Goal: Information Seeking & Learning: Learn about a topic

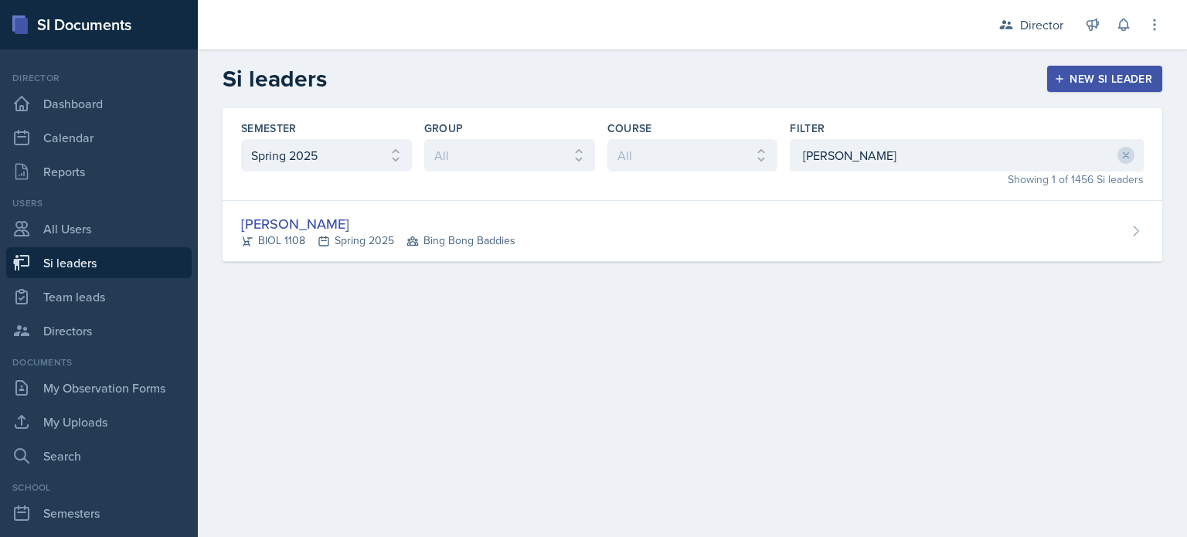
select select "e2039551-f485-4c1b-a525-5b9893bb04c4"
drag, startPoint x: 0, startPoint y: 0, endPoint x: 128, endPoint y: 253, distance: 283.3
click at [128, 253] on link "Si leaders" at bounding box center [98, 262] width 185 height 31
click at [1126, 153] on icon at bounding box center [1125, 155] width 11 height 11
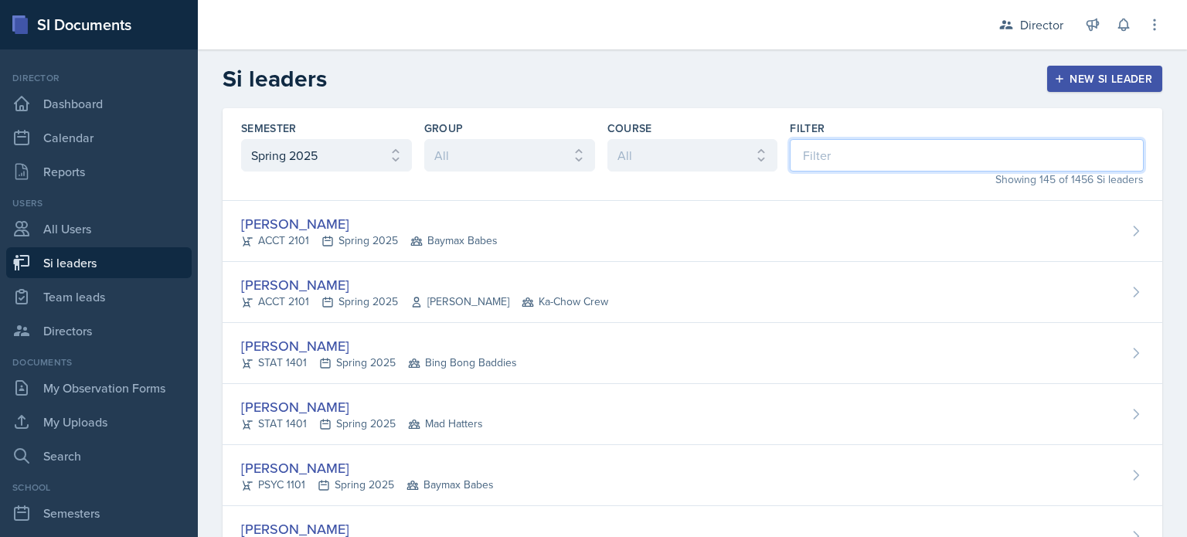
click at [1057, 154] on input at bounding box center [967, 155] width 354 height 32
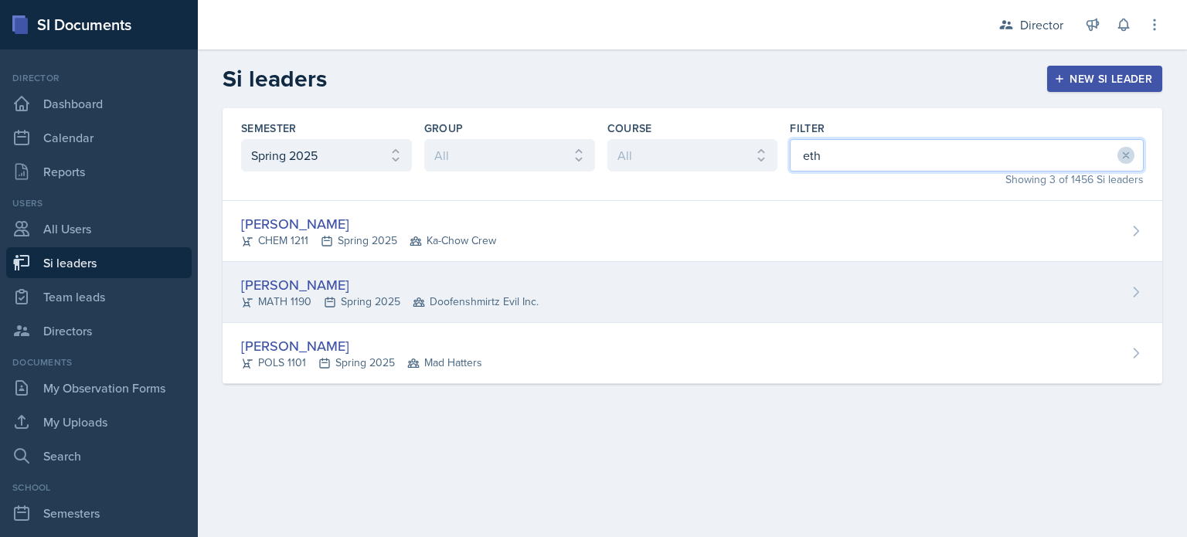
type input "eth"
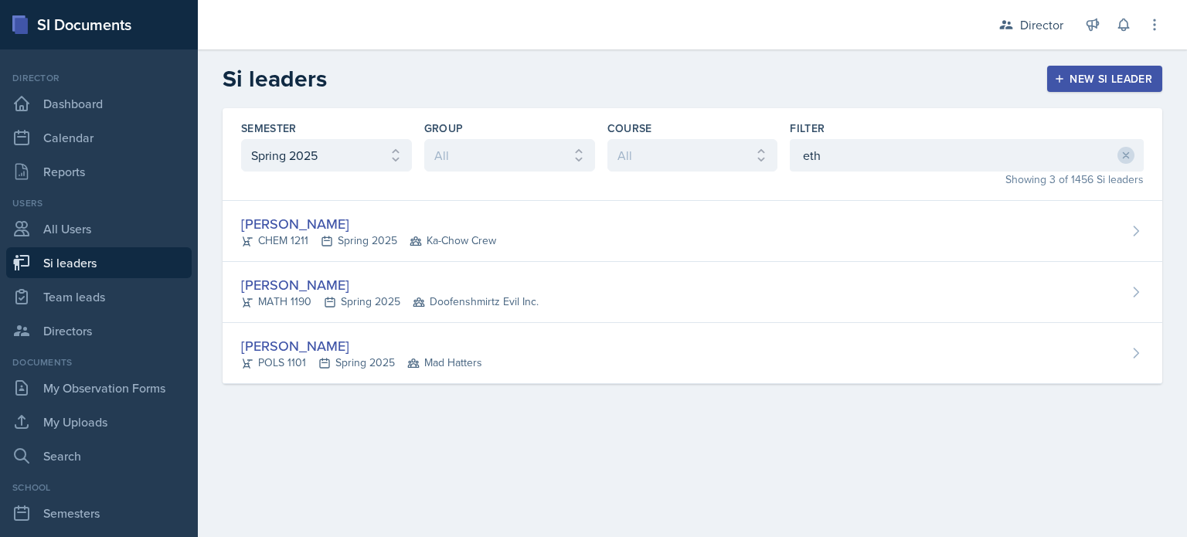
drag, startPoint x: 818, startPoint y: 277, endPoint x: 803, endPoint y: 274, distance: 15.6
click at [818, 277] on div "[PERSON_NAME] MATH 1190 Spring 2025 Doofenshmirtz Evil Inc." at bounding box center [691, 292] width 939 height 61
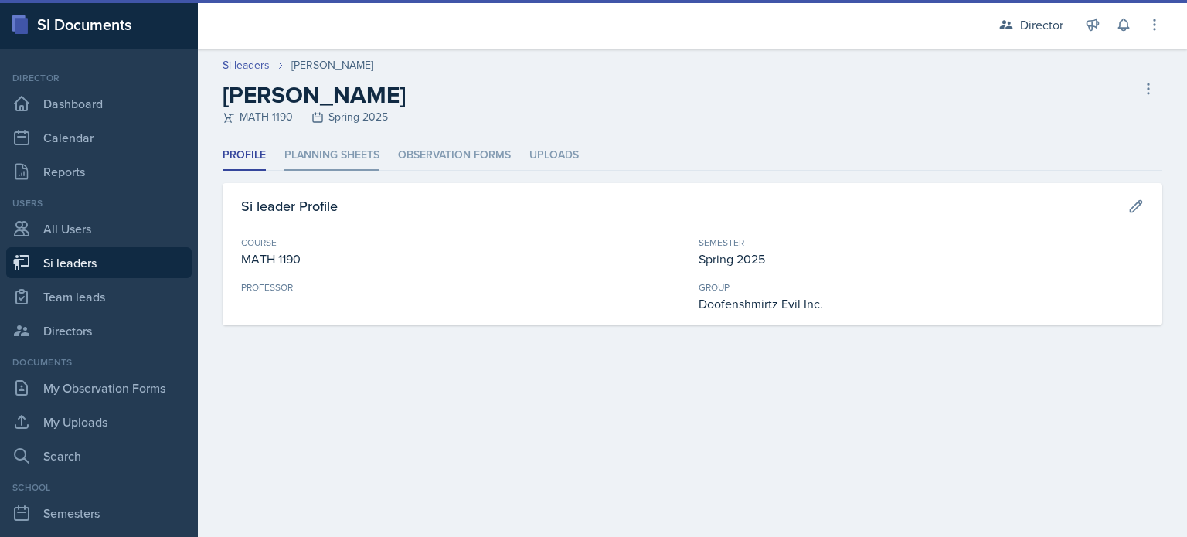
click at [313, 150] on li "Planning Sheets" at bounding box center [331, 156] width 95 height 30
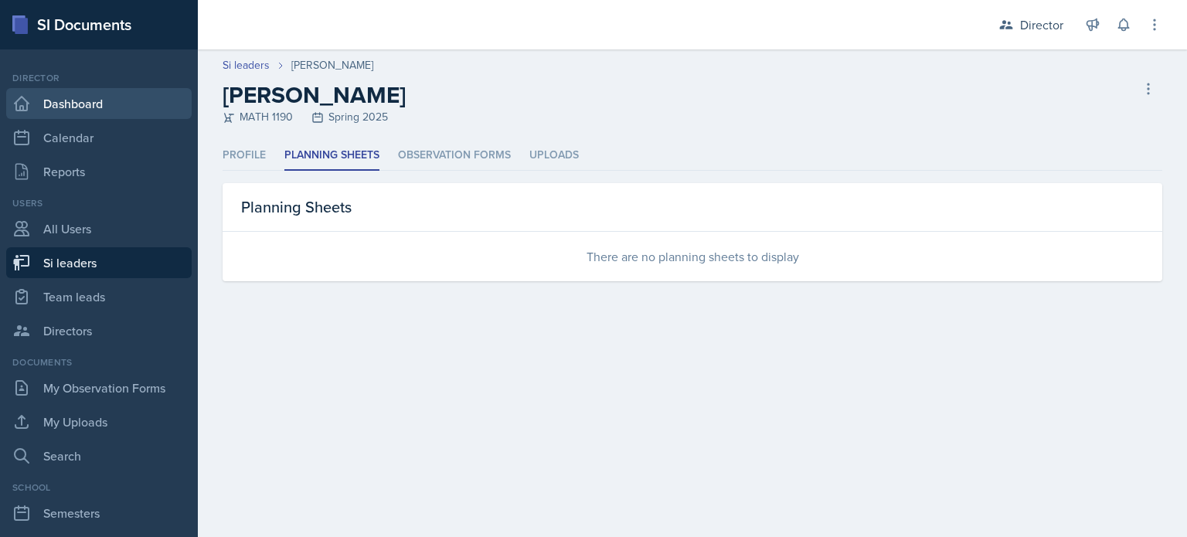
click at [130, 104] on link "Dashboard" at bounding box center [98, 103] width 185 height 31
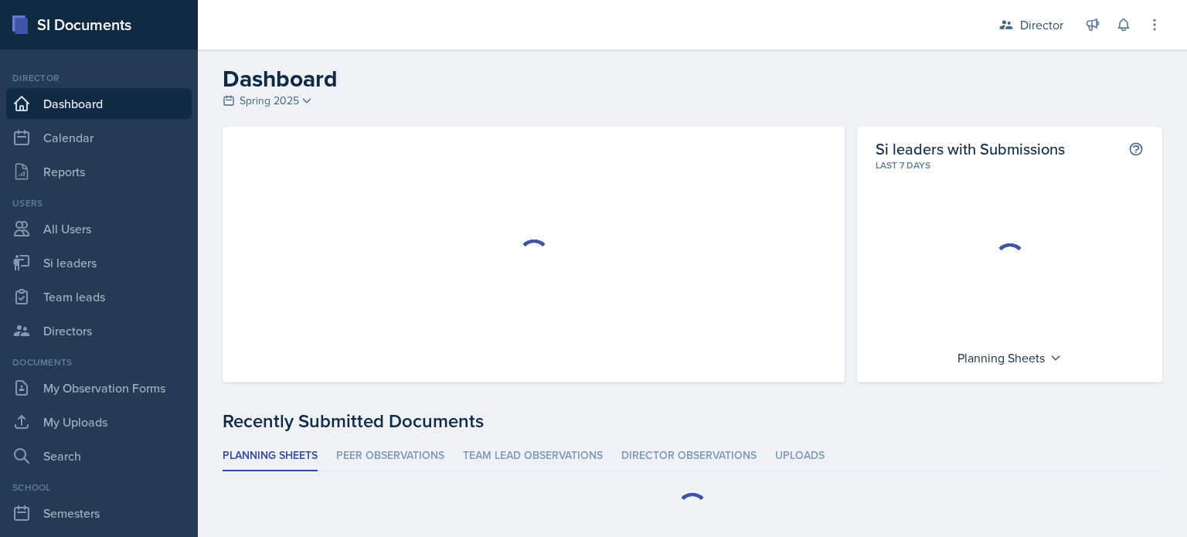
click at [254, 106] on span "Spring 2025" at bounding box center [268, 101] width 59 height 16
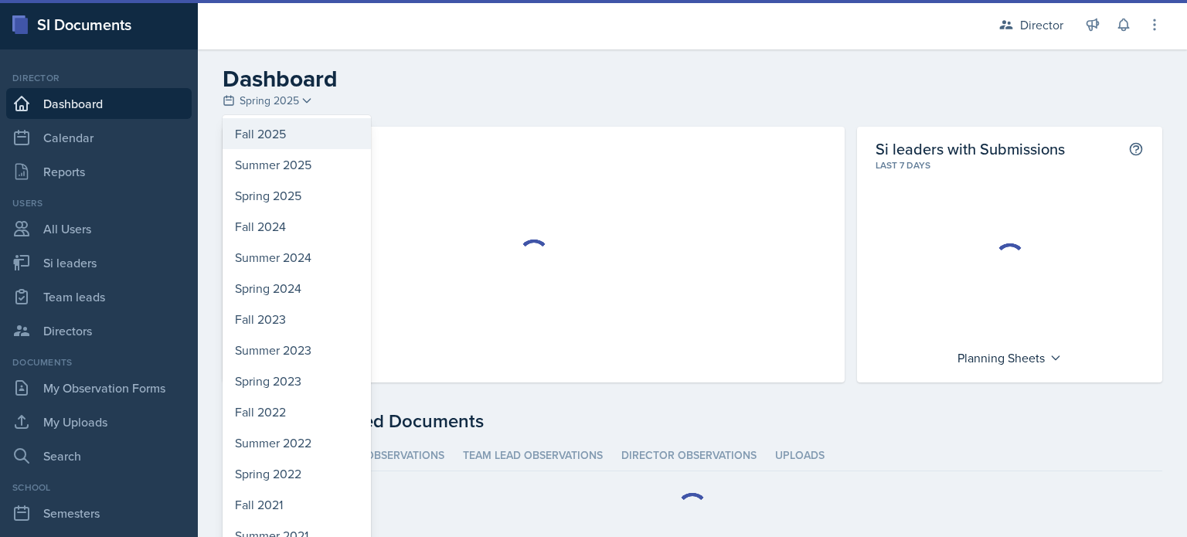
click at [272, 137] on div "Fall 2025" at bounding box center [296, 133] width 148 height 31
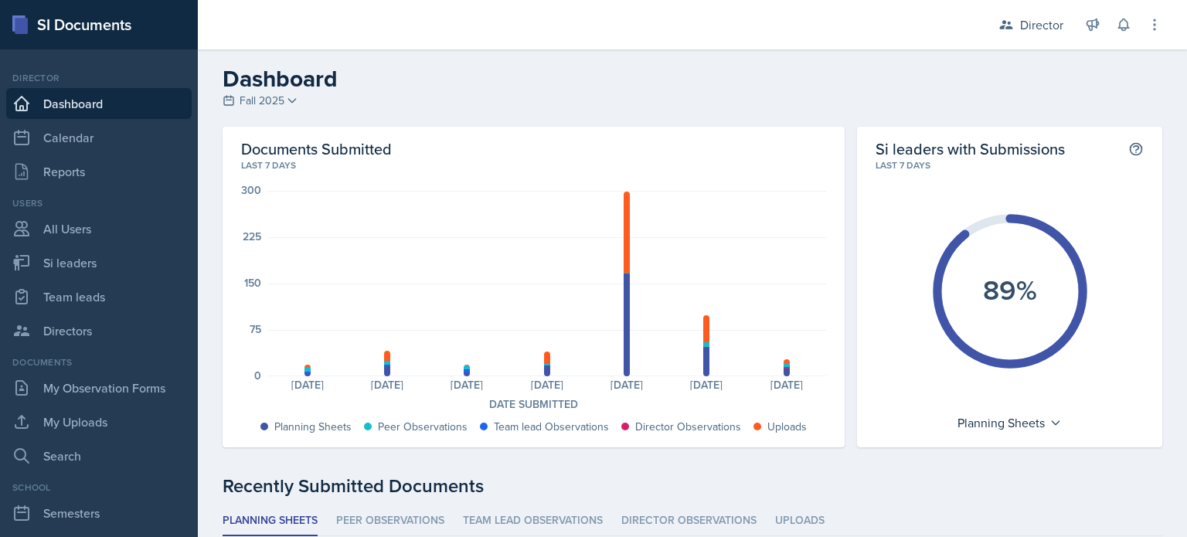
click at [114, 246] on div "Users All Users Si leaders Team leads Directors" at bounding box center [98, 271] width 185 height 150
click at [129, 260] on link "Si leaders" at bounding box center [98, 262] width 185 height 31
select select "2bed604d-1099-4043-b1bc-2365e8740244"
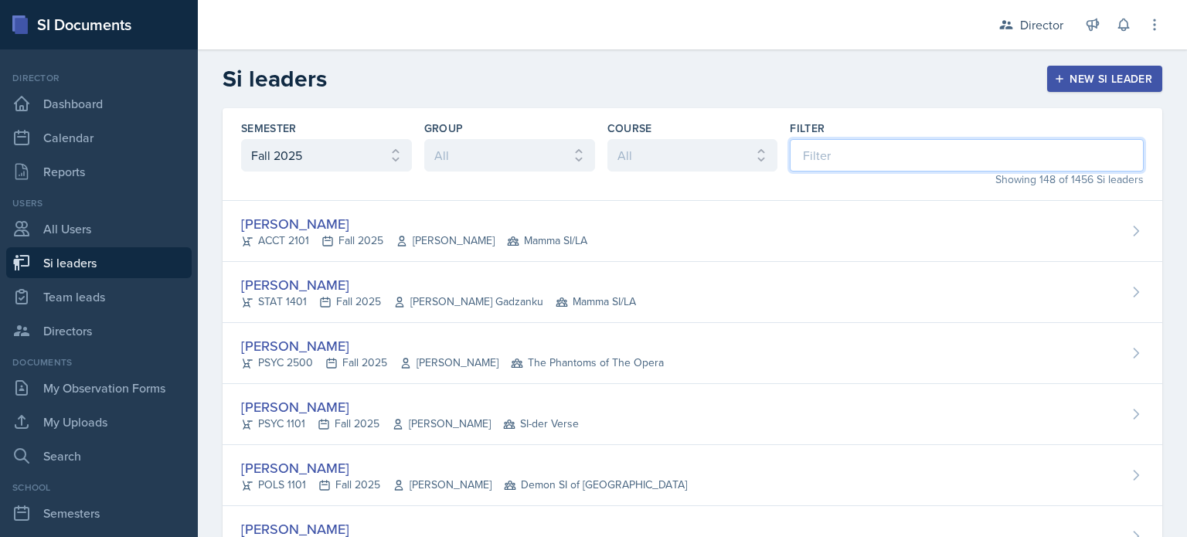
drag, startPoint x: 123, startPoint y: 259, endPoint x: 845, endPoint y: 165, distance: 728.5
click at [845, 165] on input at bounding box center [967, 155] width 354 height 32
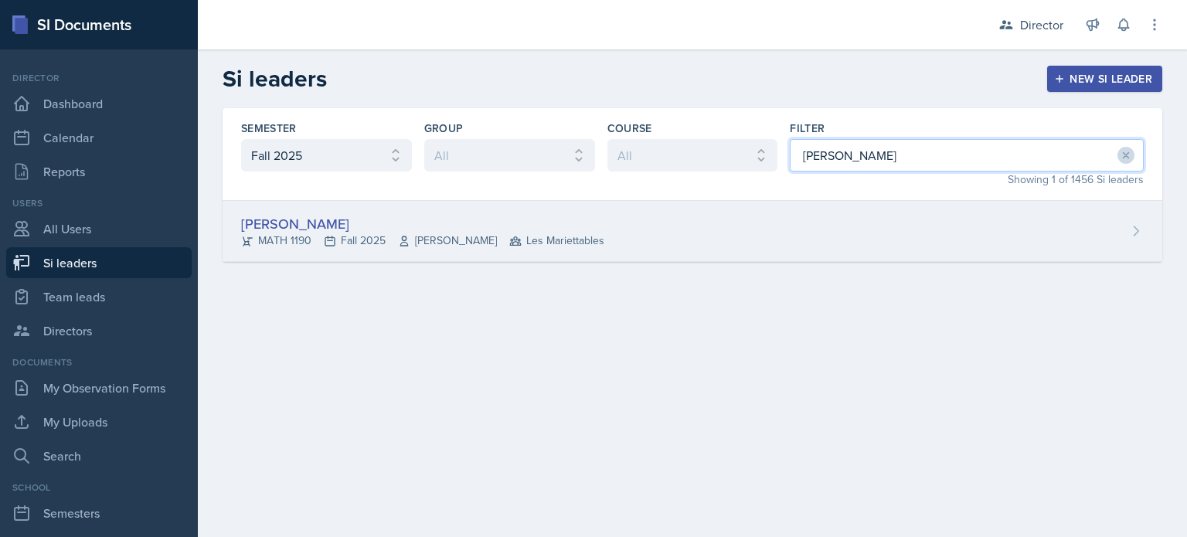
type input "[PERSON_NAME]"
click at [810, 212] on div "[PERSON_NAME] MATH 1190 Fall 2025 [PERSON_NAME] Les Mariettables" at bounding box center [691, 231] width 939 height 61
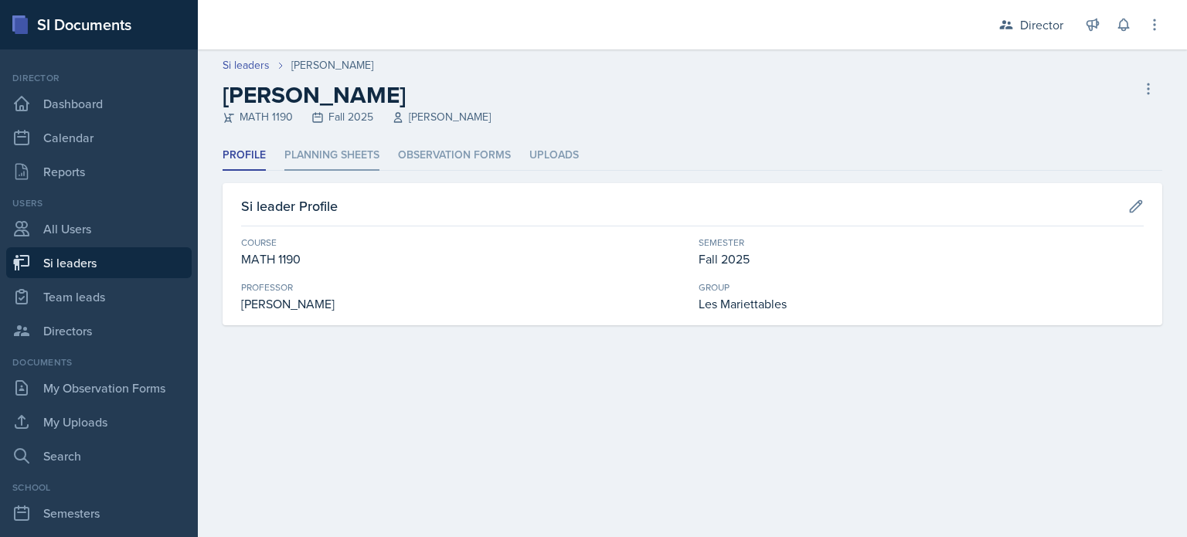
click at [341, 161] on li "Planning Sheets" at bounding box center [331, 156] width 95 height 30
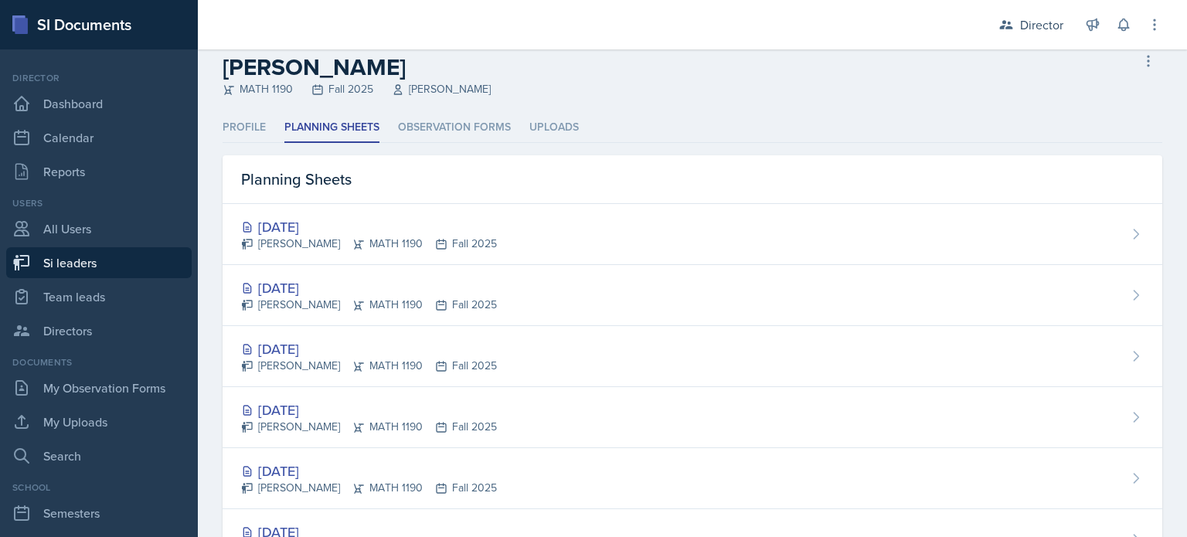
scroll to position [309, 0]
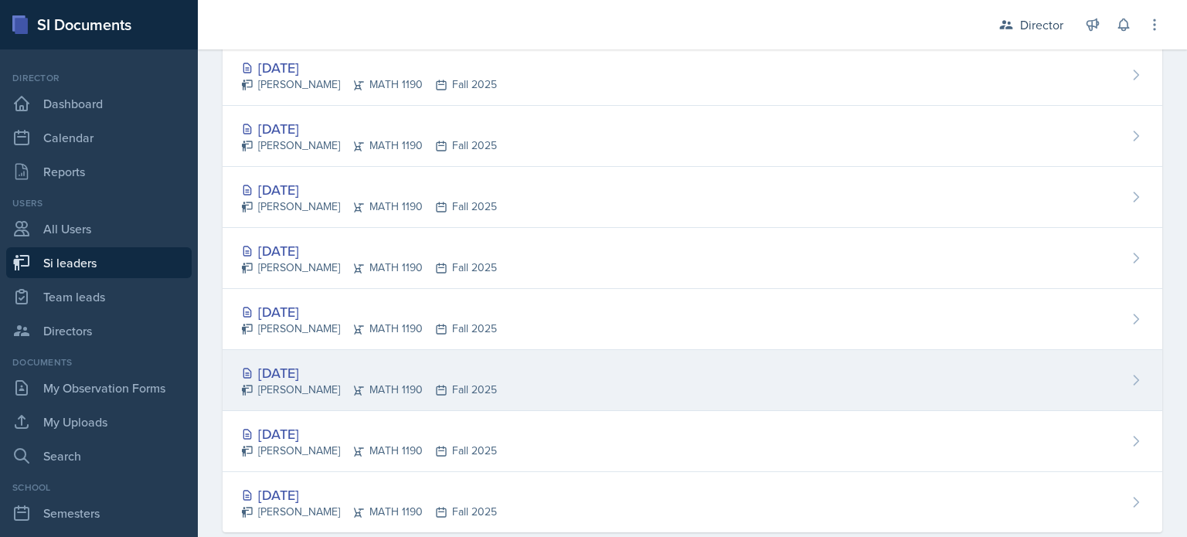
click at [367, 364] on div "[DATE]" at bounding box center [369, 372] width 256 height 21
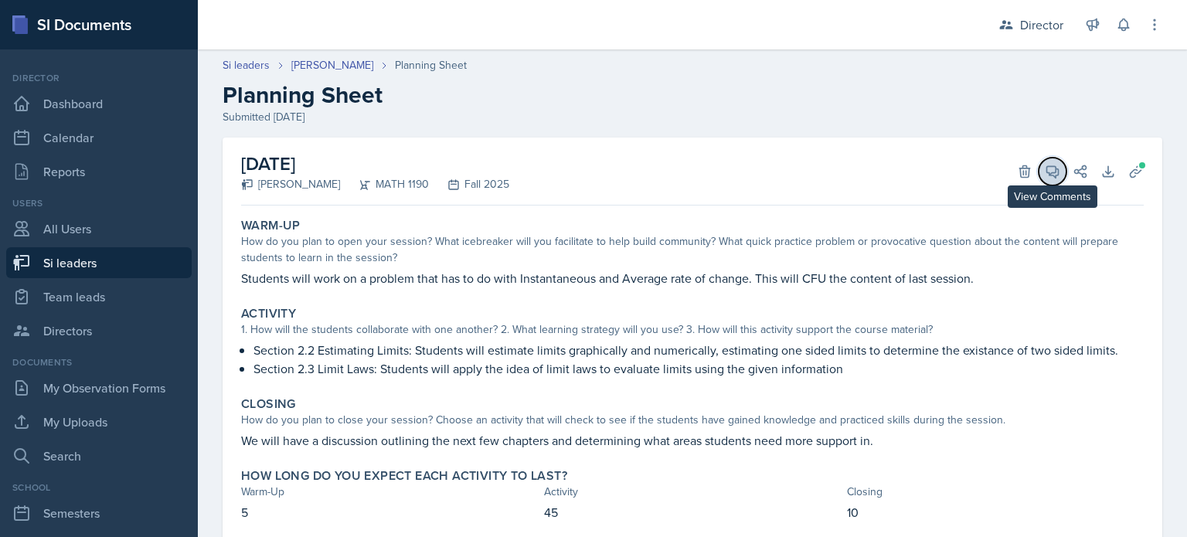
click at [1044, 171] on icon at bounding box center [1051, 171] width 15 height 15
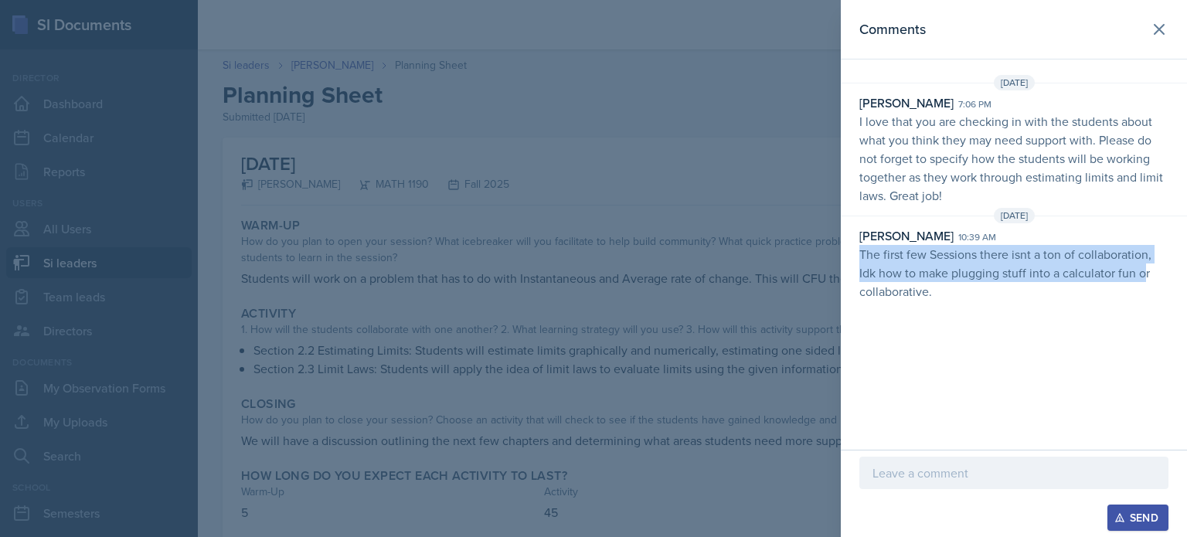
drag, startPoint x: 851, startPoint y: 248, endPoint x: 1117, endPoint y: 213, distance: 268.8
click at [1143, 263] on div "[PERSON_NAME] 10:39 am The first few Sessions there isnt a ton of collaboration…" at bounding box center [1014, 271] width 346 height 90
click at [1152, 33] on icon at bounding box center [1159, 29] width 19 height 19
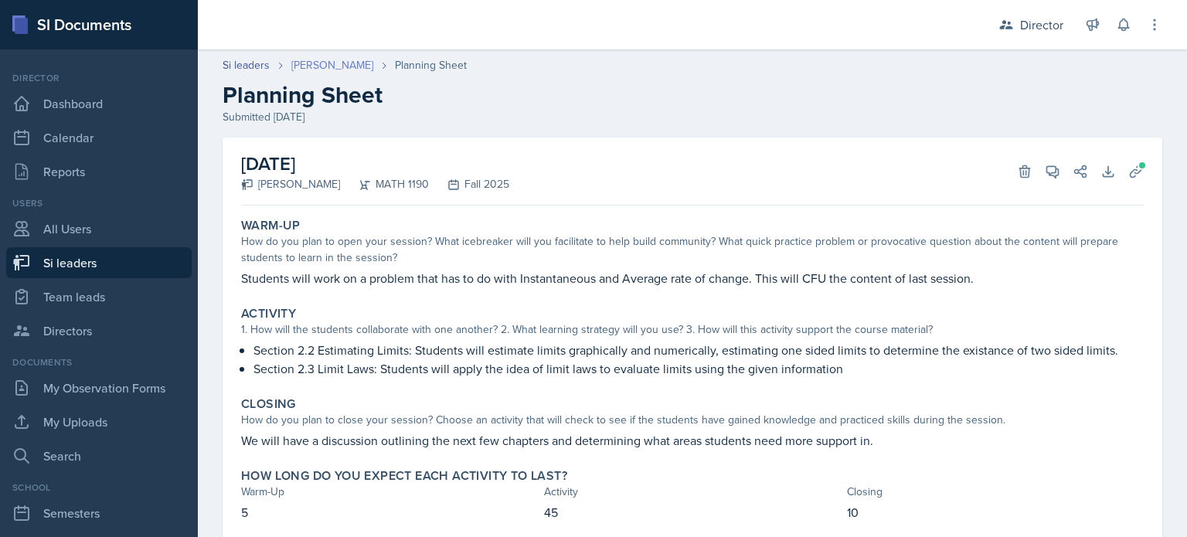
click at [369, 63] on link "[PERSON_NAME]" at bounding box center [332, 65] width 82 height 16
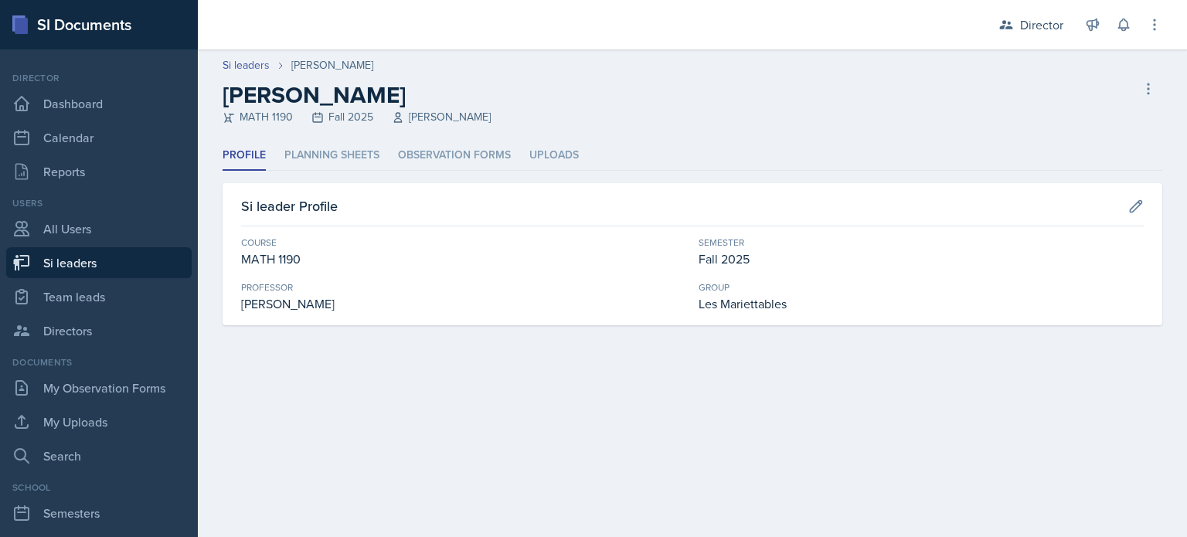
click at [328, 170] on div "Profile Planning Sheets Observation Forms Uploads Profile Planning Sheets Obser…" at bounding box center [691, 233] width 939 height 185
click at [329, 154] on li "Planning Sheets" at bounding box center [331, 156] width 95 height 30
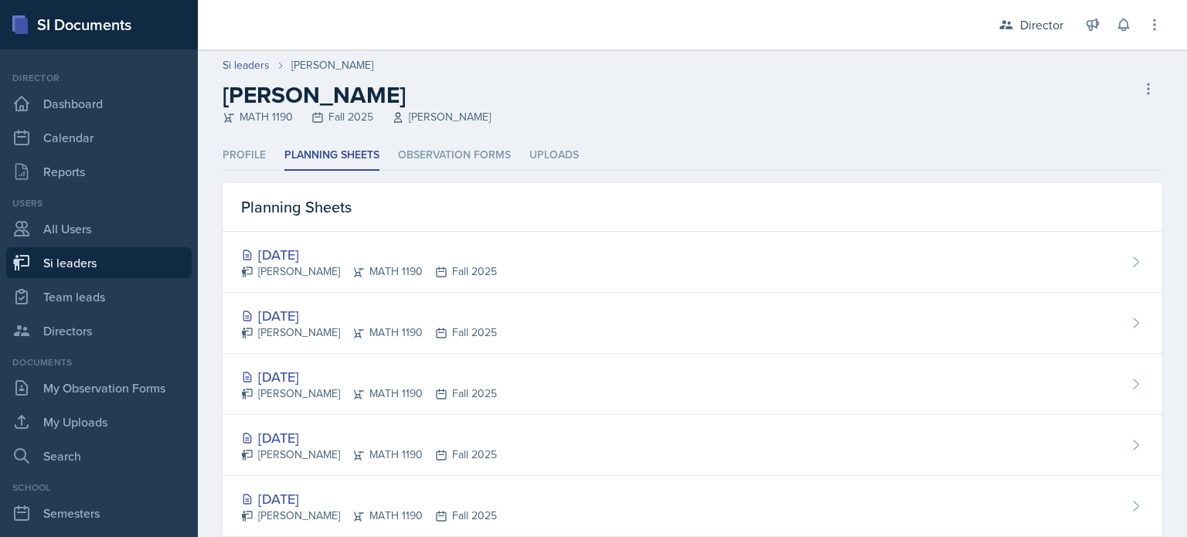
scroll to position [339, 0]
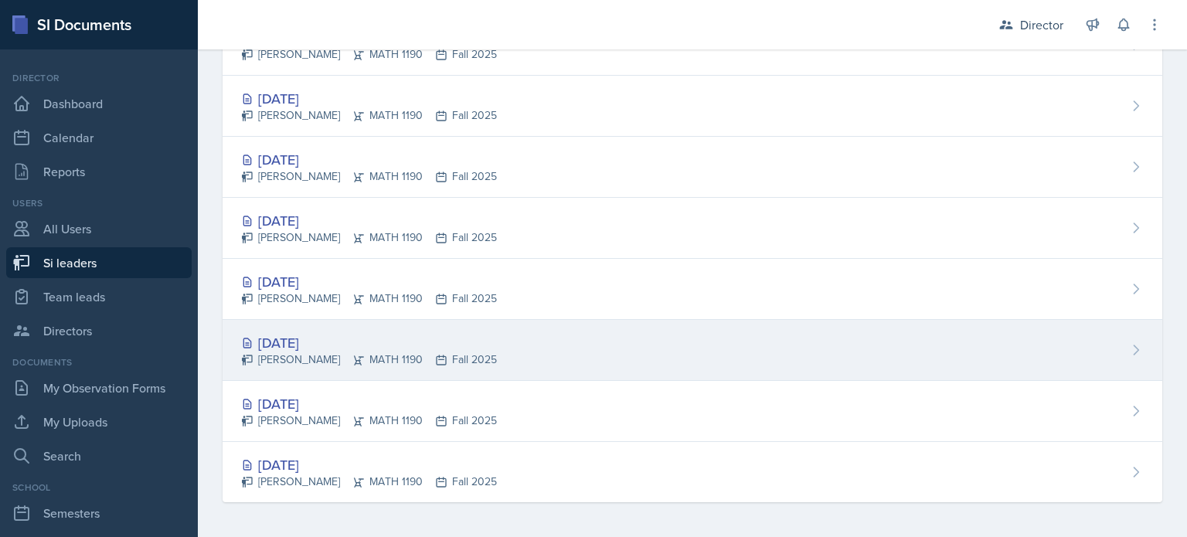
click at [394, 364] on div "[PERSON_NAME] MATH 1190 Fall 2025" at bounding box center [369, 360] width 256 height 16
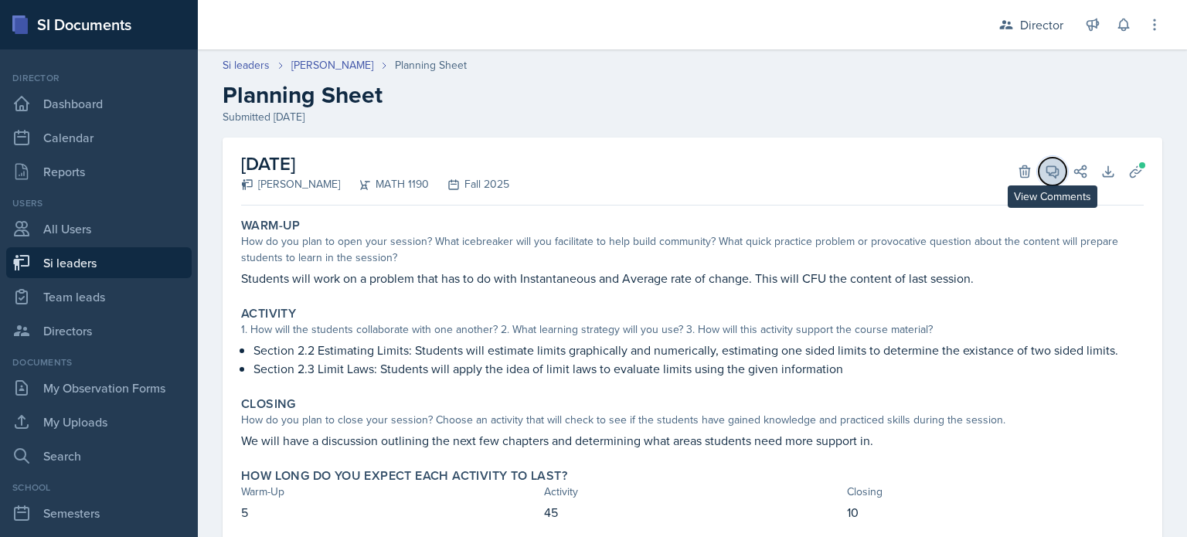
click at [1047, 166] on icon at bounding box center [1053, 172] width 12 height 12
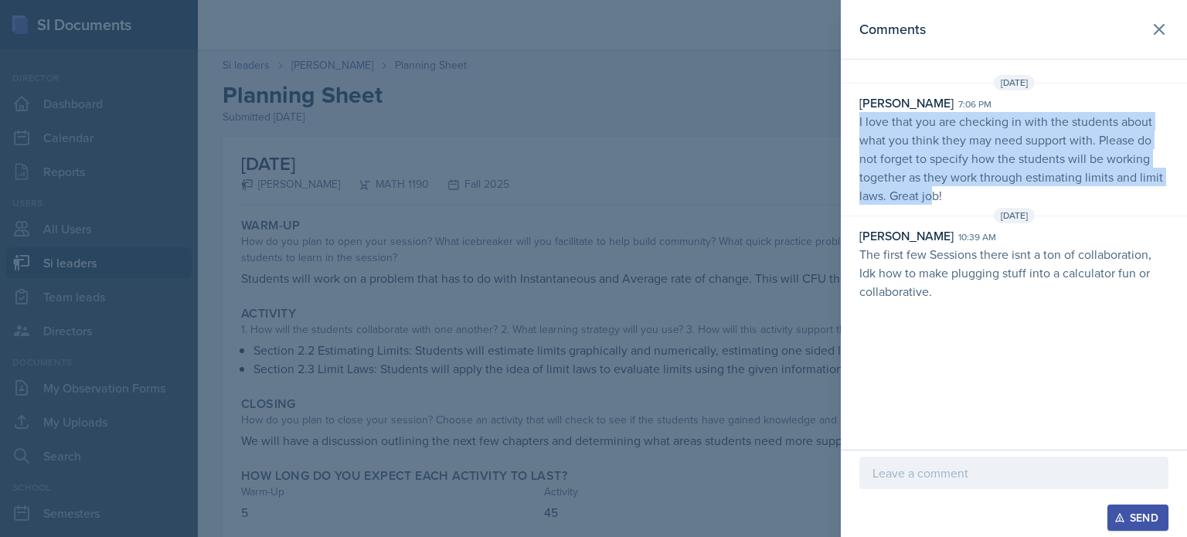
drag, startPoint x: 859, startPoint y: 117, endPoint x: 930, endPoint y: 197, distance: 107.3
click at [930, 197] on p "I love that you are checking in with the students about what you think they may…" at bounding box center [1013, 158] width 309 height 93
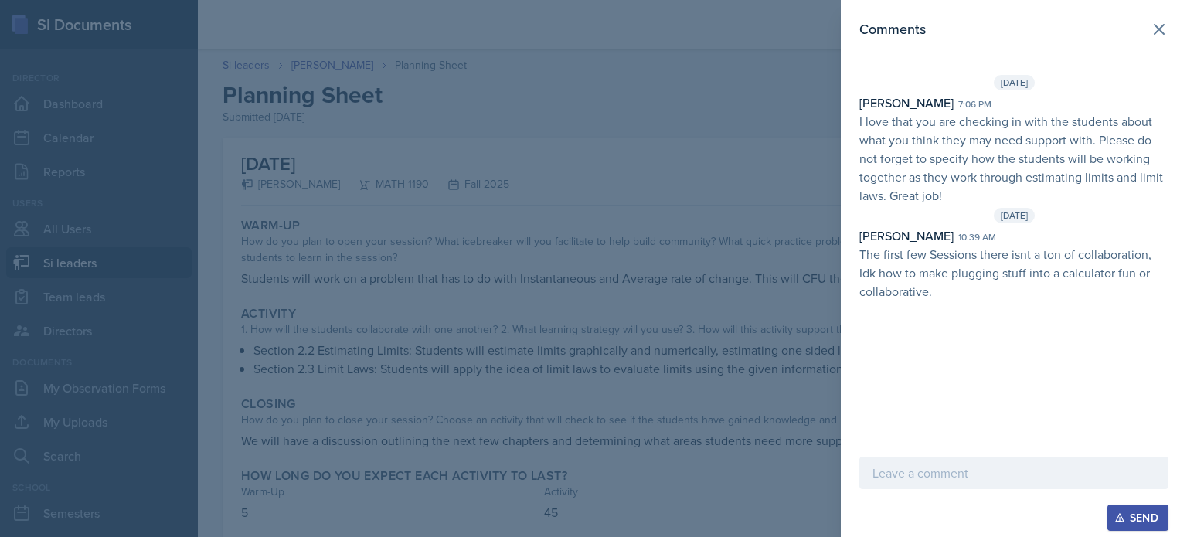
click at [952, 202] on p "I love that you are checking in with the students about what you think they may…" at bounding box center [1013, 158] width 309 height 93
click at [1167, 17] on button at bounding box center [1158, 29] width 31 height 31
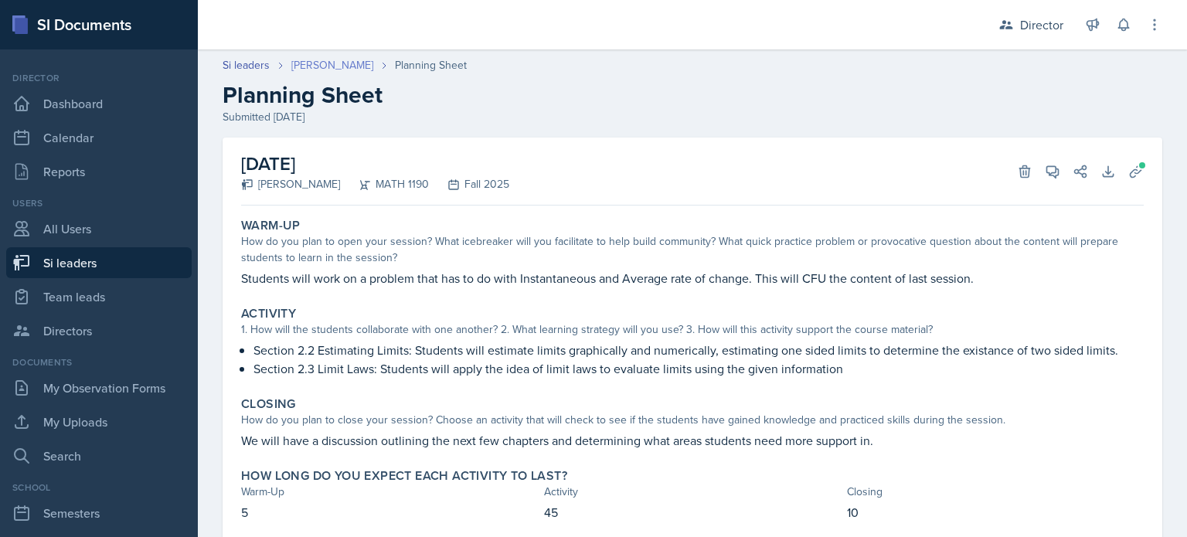
click at [343, 58] on link "[PERSON_NAME]" at bounding box center [332, 65] width 82 height 16
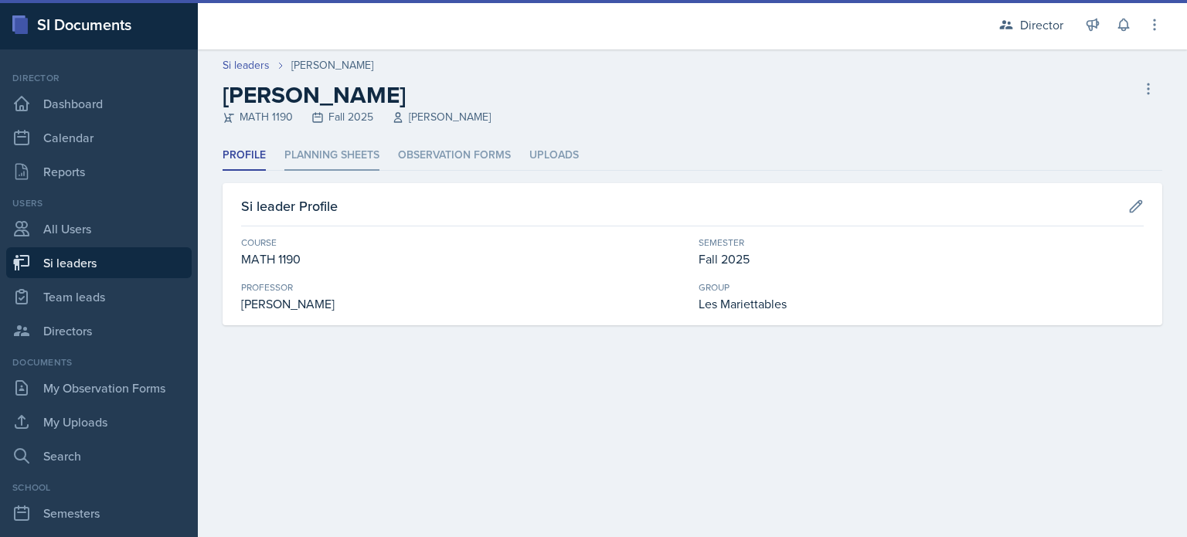
click at [308, 165] on li "Planning Sheets" at bounding box center [331, 156] width 95 height 30
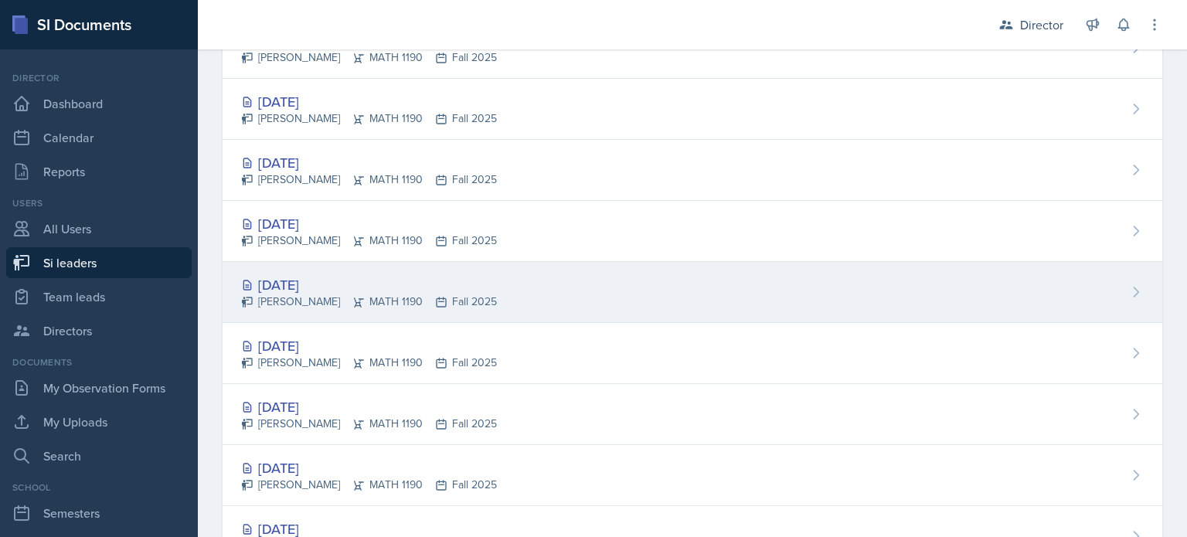
scroll to position [309, 0]
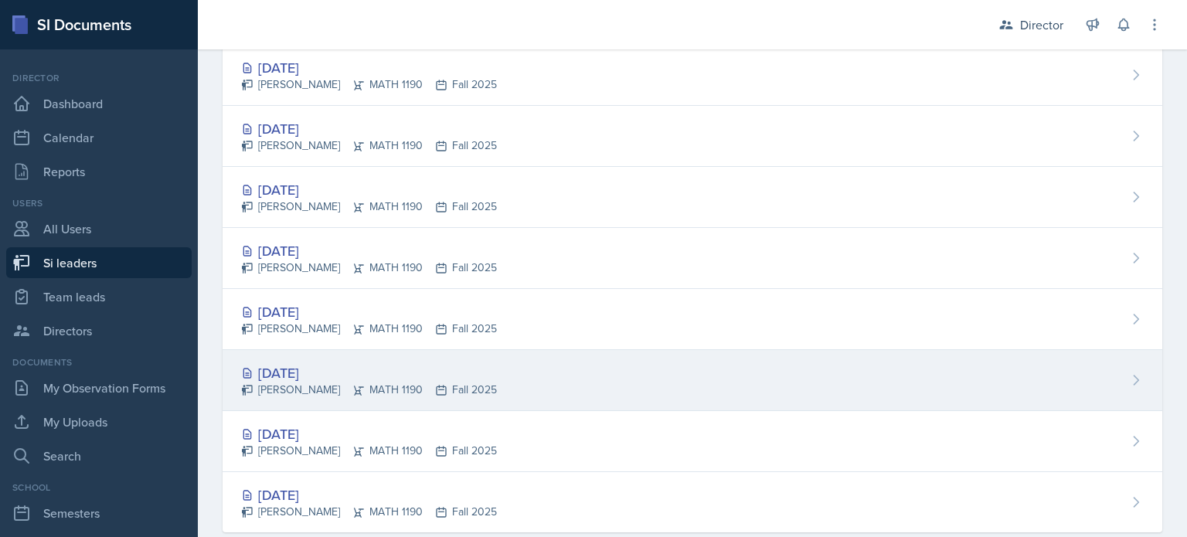
click at [340, 367] on div "[DATE]" at bounding box center [369, 372] width 256 height 21
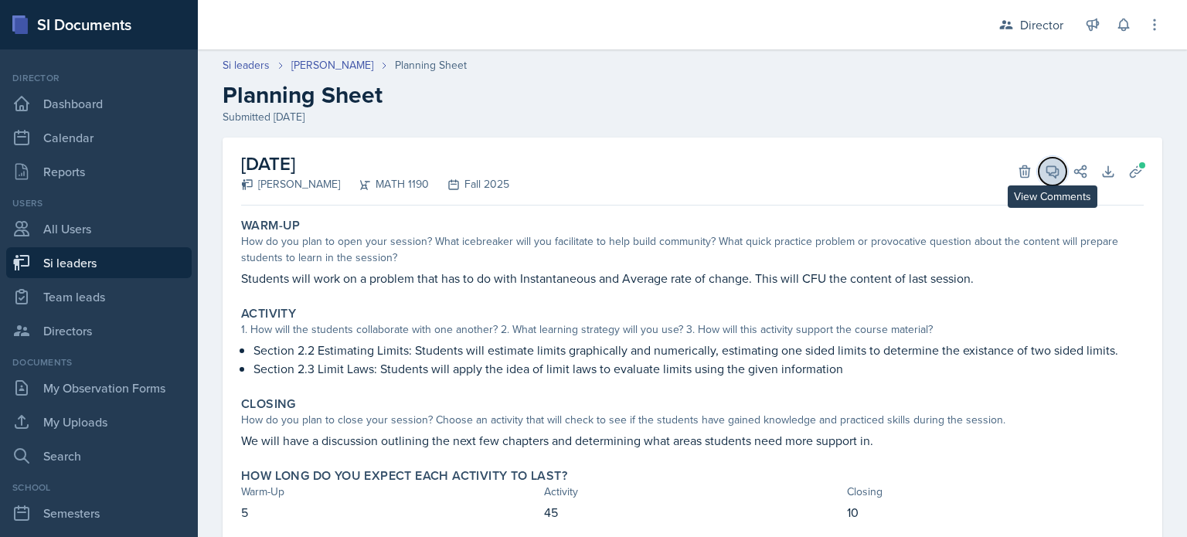
click at [1044, 178] on icon at bounding box center [1051, 171] width 15 height 15
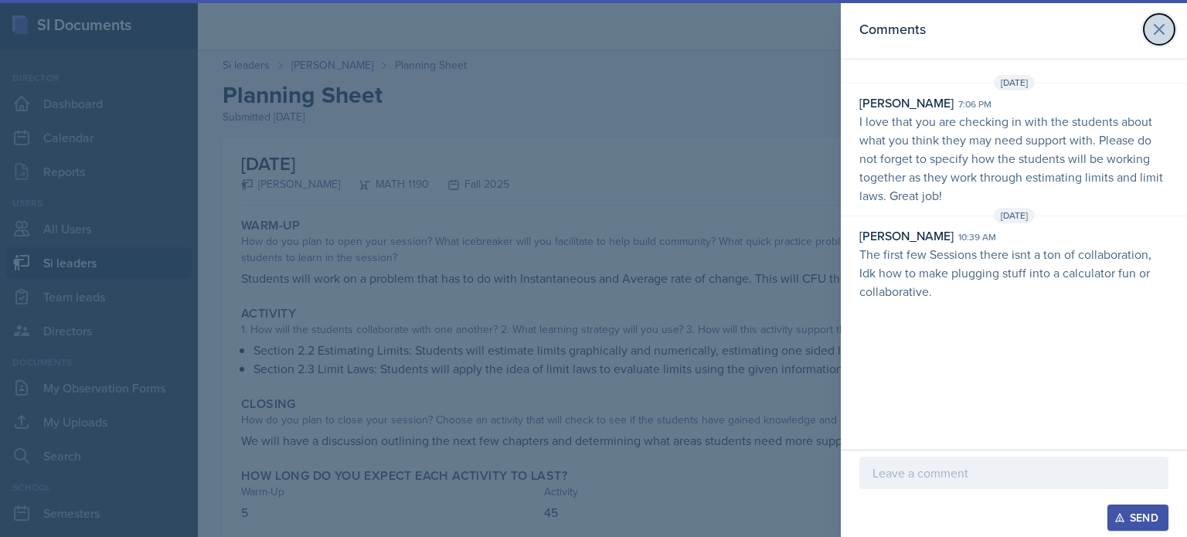
click at [1147, 34] on button at bounding box center [1158, 29] width 31 height 31
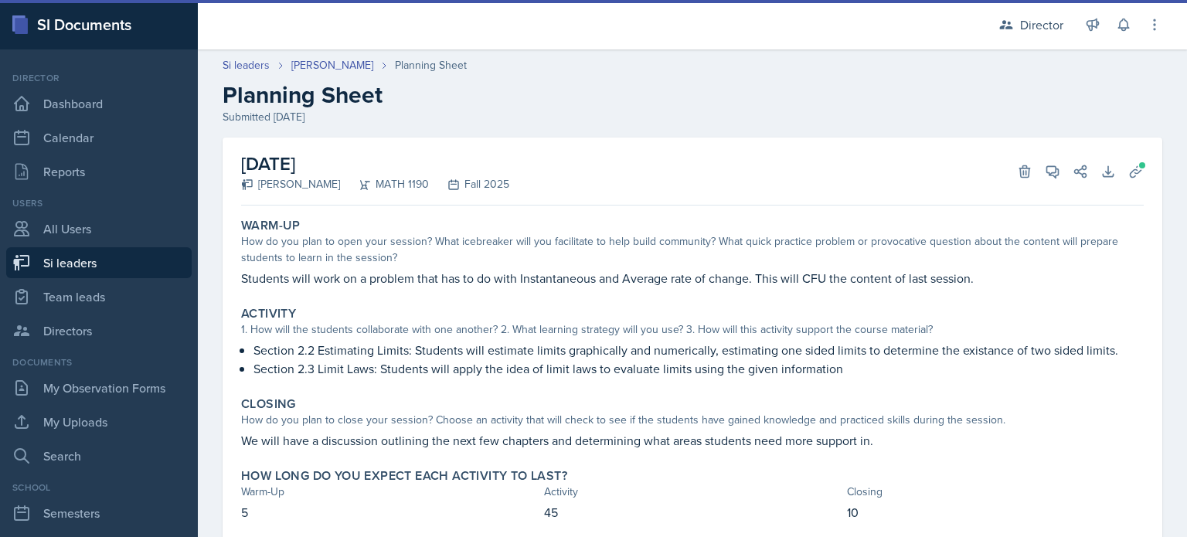
click at [287, 65] on div "Si leaders" at bounding box center [256, 65] width 69 height 16
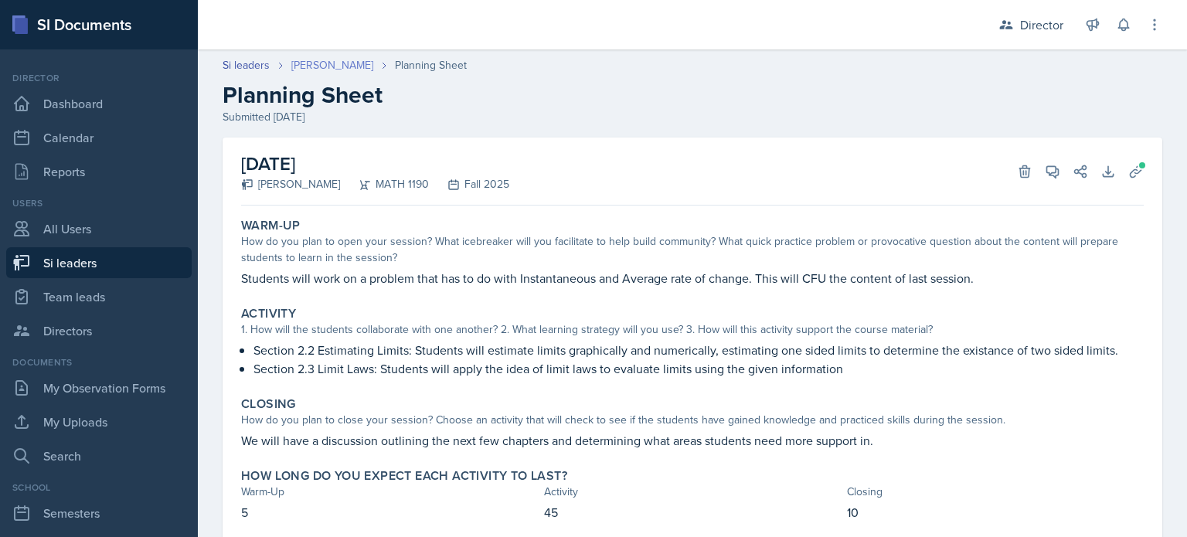
click at [322, 64] on link "[PERSON_NAME]" at bounding box center [332, 65] width 82 height 16
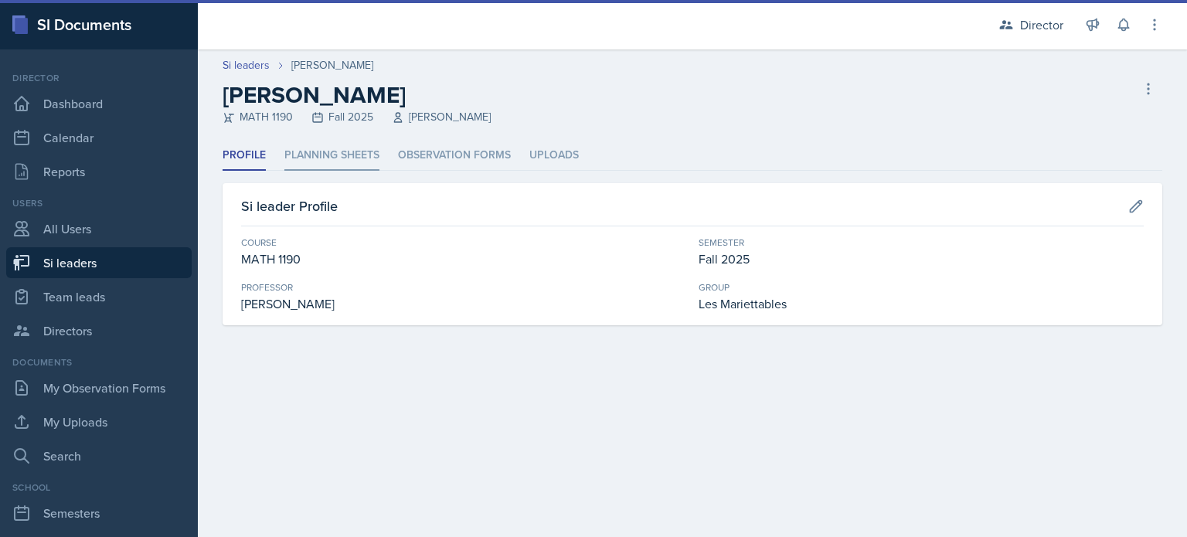
click at [334, 162] on li "Planning Sheets" at bounding box center [331, 156] width 95 height 30
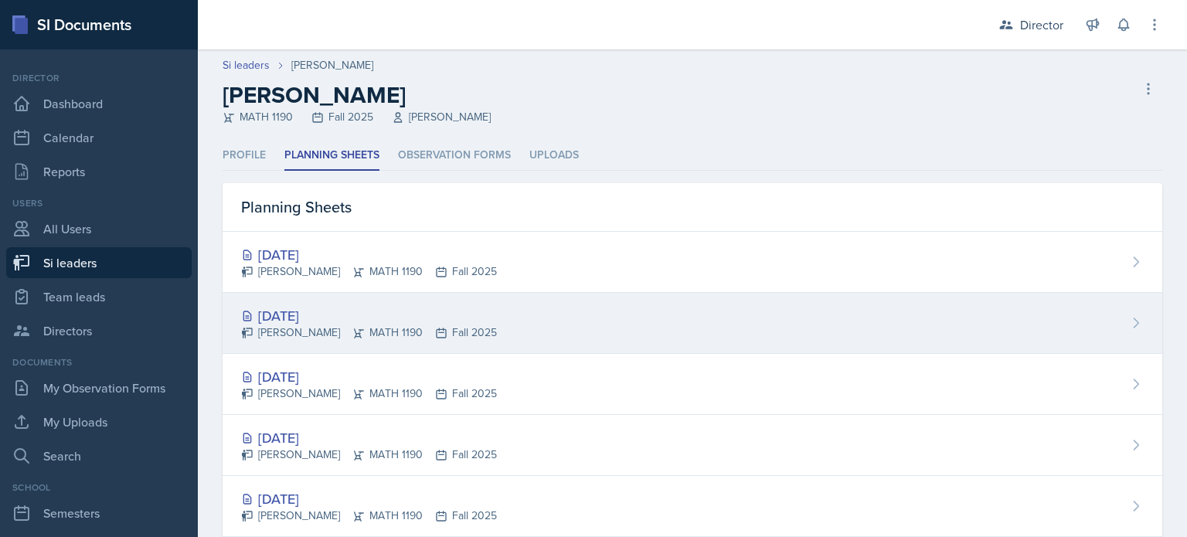
click at [311, 293] on div "[DATE] [PERSON_NAME] MATH 1190 Fall 2025" at bounding box center [691, 323] width 939 height 61
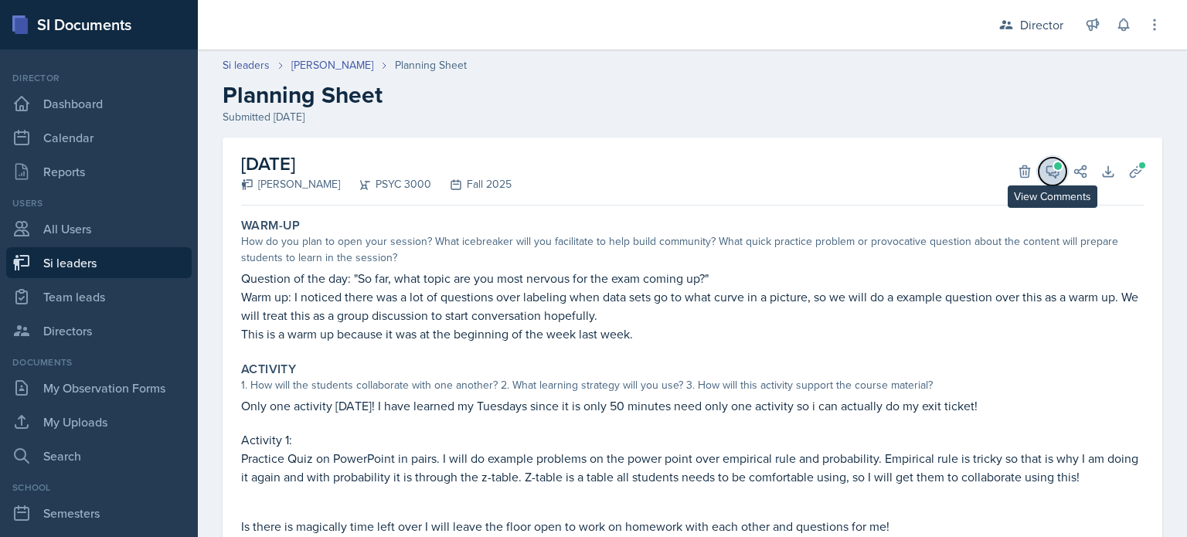
click at [1044, 172] on icon at bounding box center [1051, 171] width 15 height 15
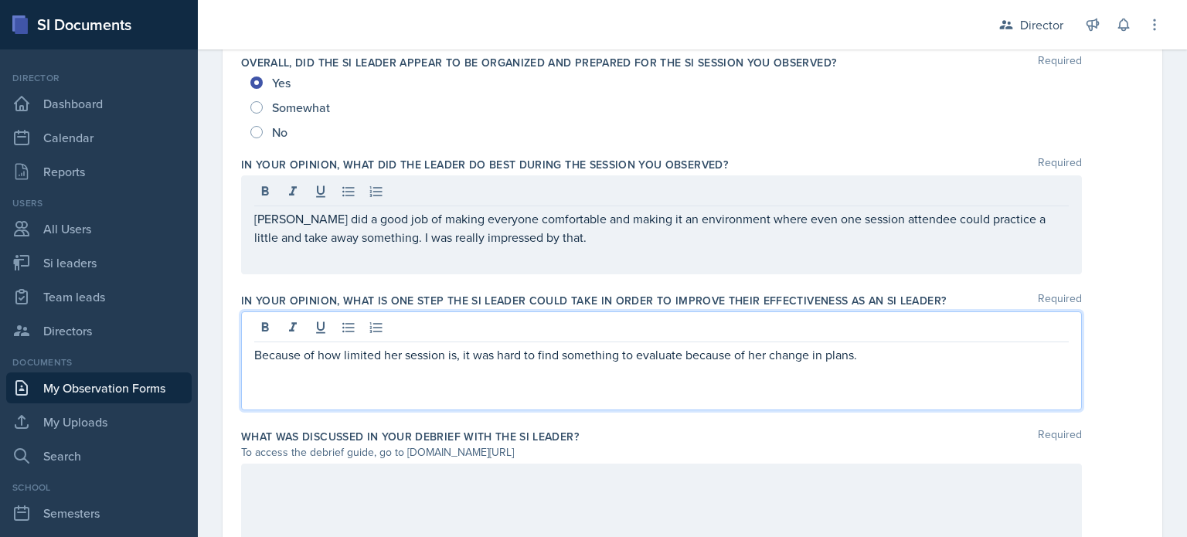
scroll to position [1082, 0]
